Goal: Task Accomplishment & Management: Manage account settings

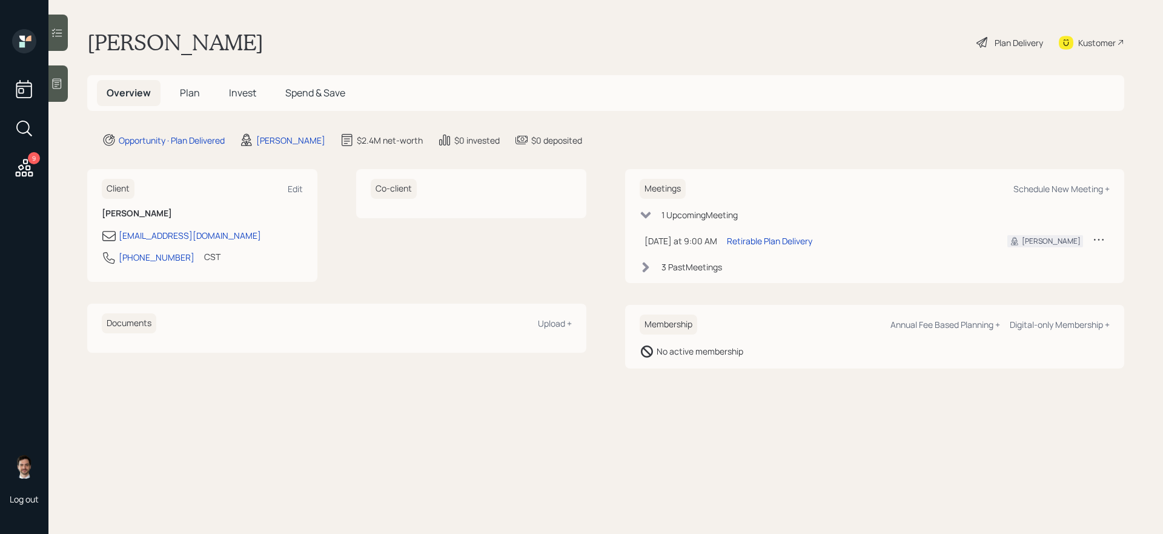
click at [1005, 44] on div "Plan Delivery" at bounding box center [1018, 42] width 48 height 13
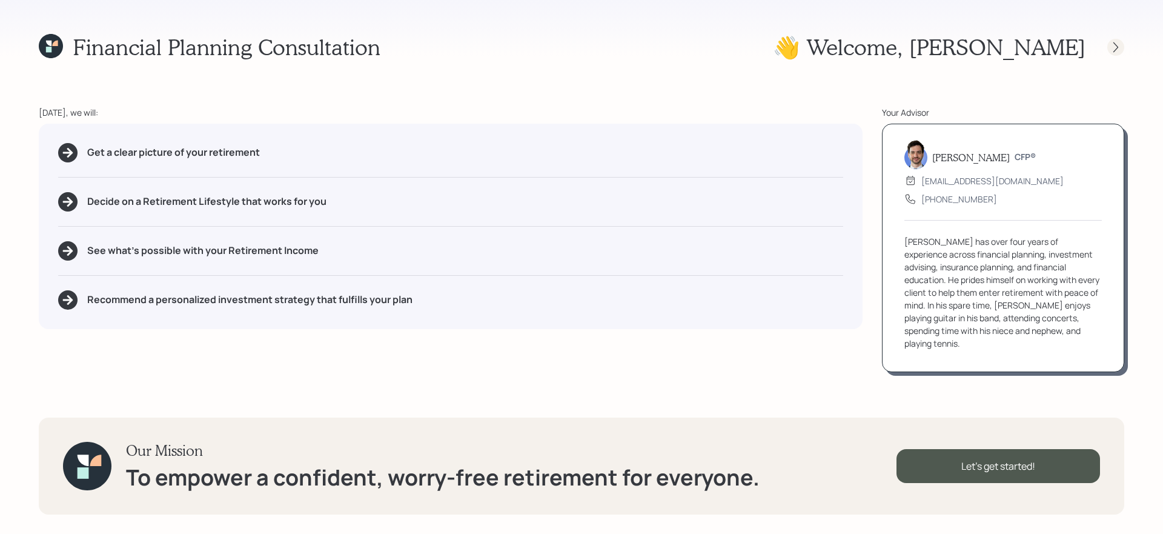
click at [1116, 48] on icon at bounding box center [1115, 47] width 5 height 10
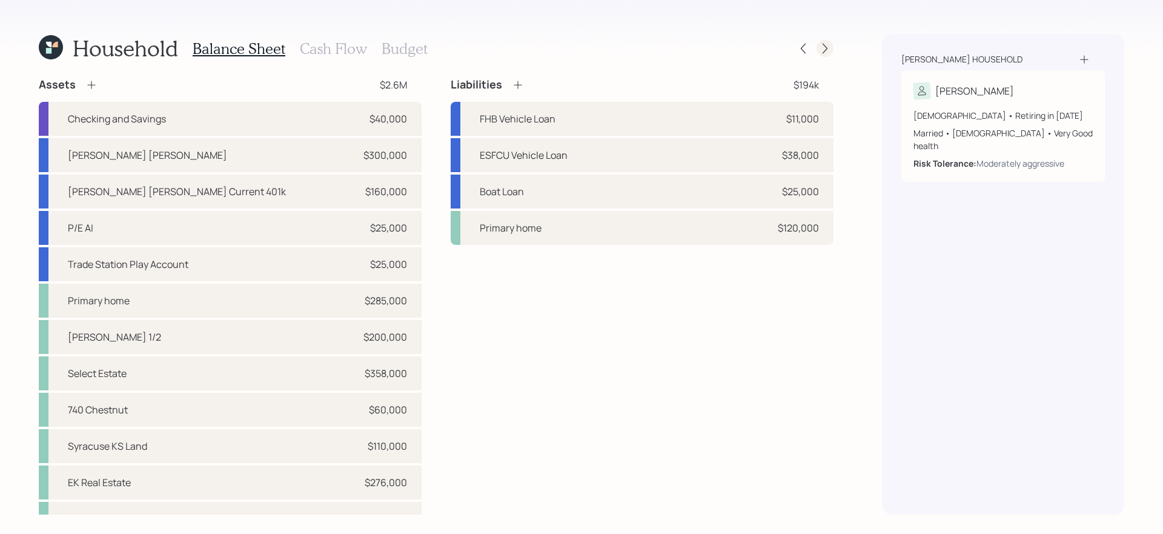
click at [826, 41] on div at bounding box center [824, 48] width 17 height 17
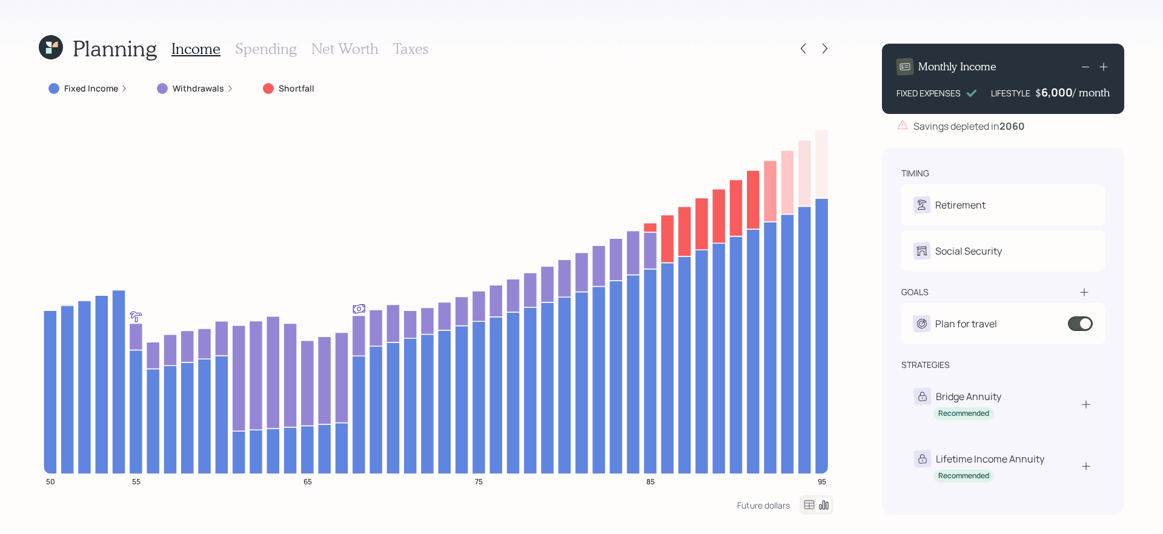
click at [826, 41] on div at bounding box center [824, 48] width 17 height 17
